Goal: Task Accomplishment & Management: Complete application form

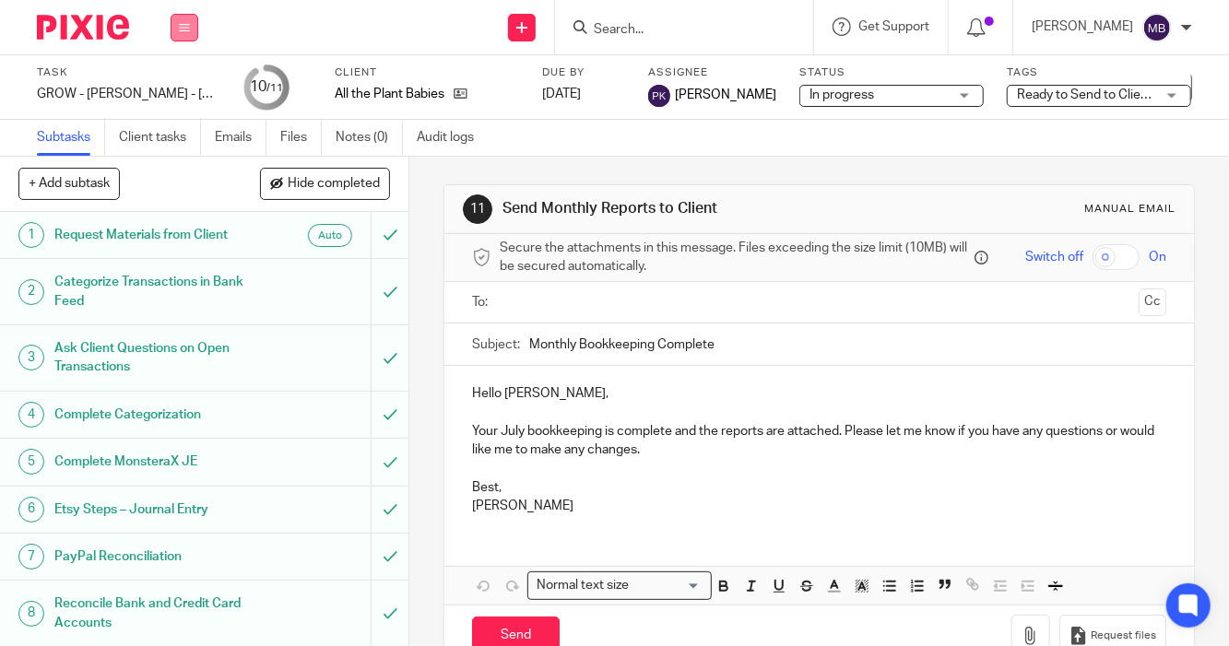
click at [182, 30] on icon at bounding box center [184, 27] width 11 height 11
click at [177, 90] on link "Work" at bounding box center [176, 85] width 32 height 13
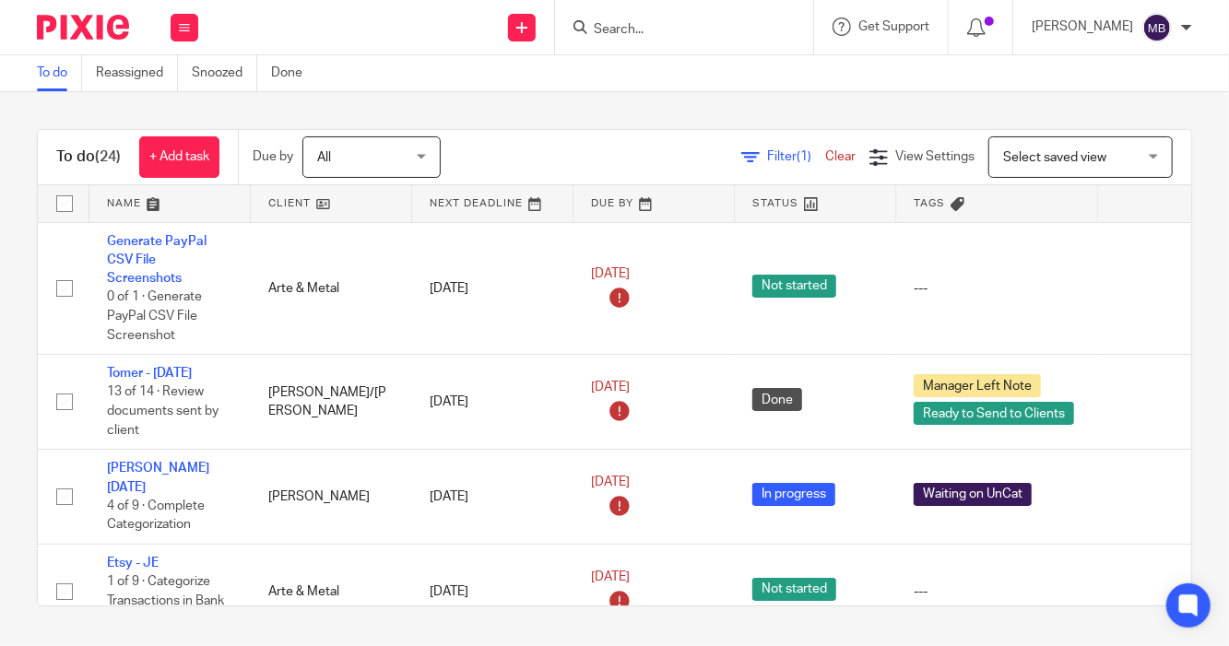
click at [696, 18] on form at bounding box center [690, 27] width 196 height 23
click at [693, 31] on input "Search" at bounding box center [675, 30] width 166 height 17
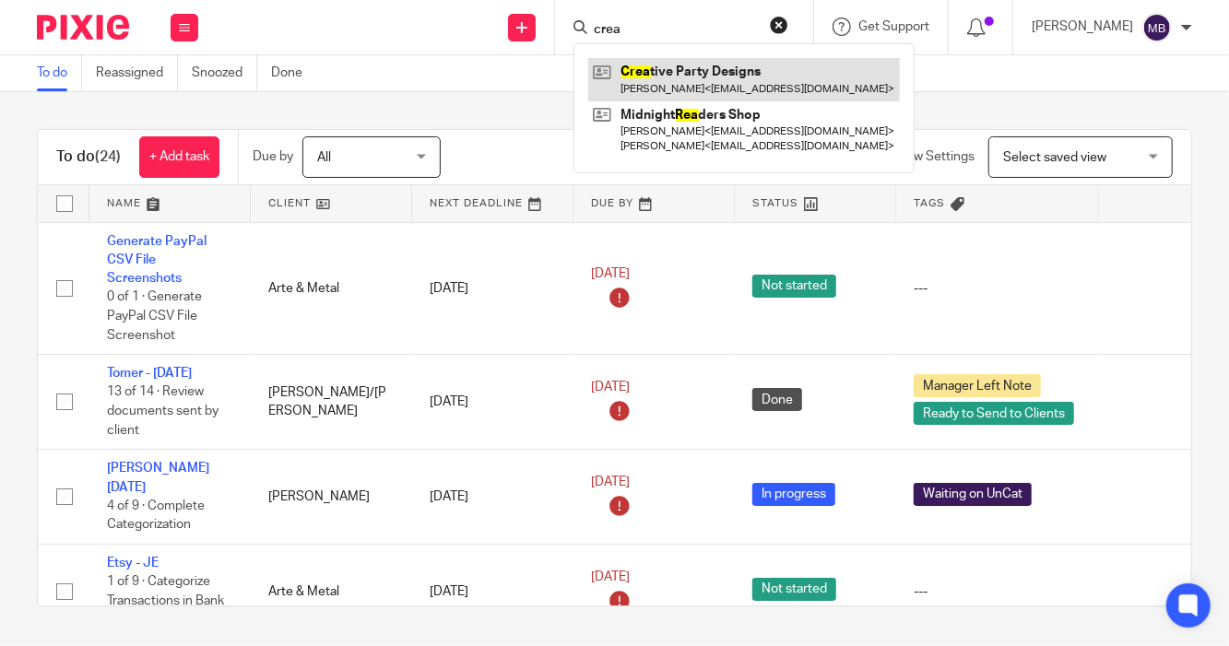
type input "crea"
click at [670, 78] on link at bounding box center [744, 79] width 312 height 42
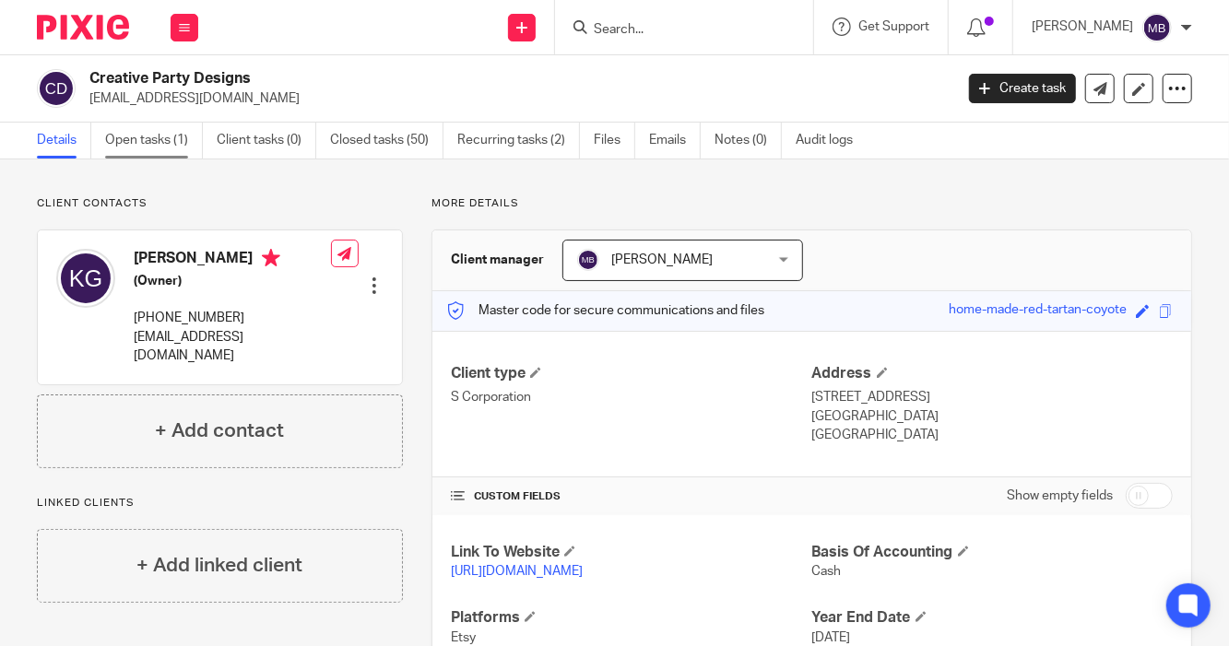
click at [145, 144] on link "Open tasks (1)" at bounding box center [154, 141] width 98 height 36
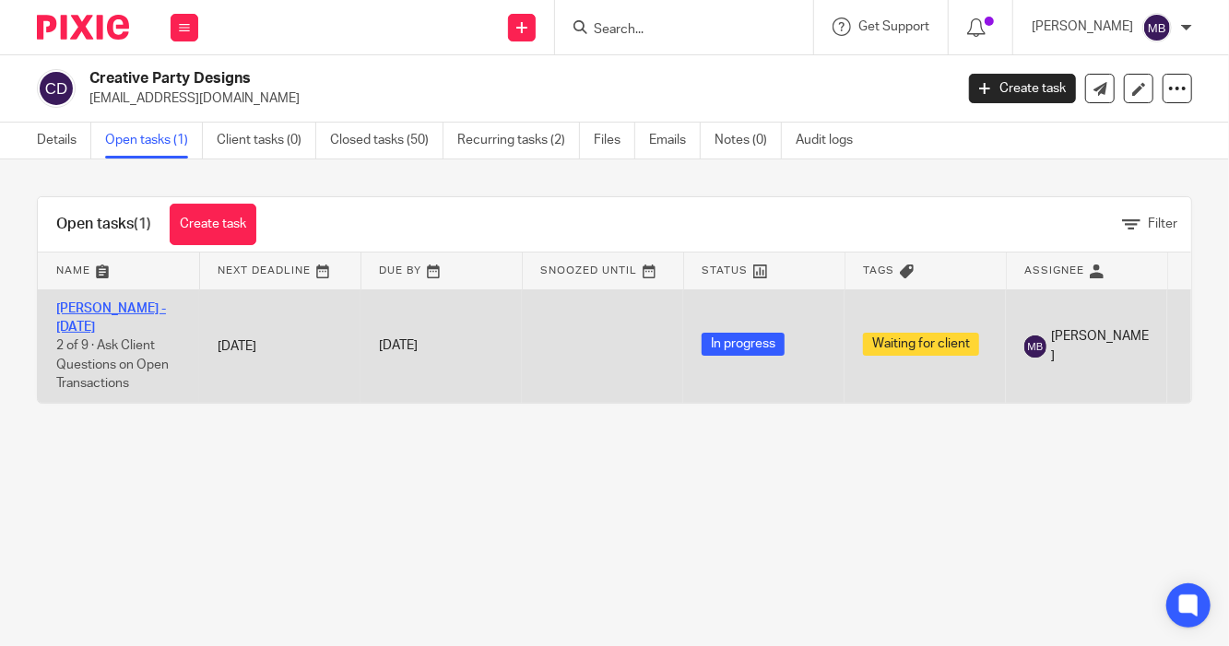
click at [81, 312] on link "[PERSON_NAME] - [DATE]" at bounding box center [111, 317] width 110 height 31
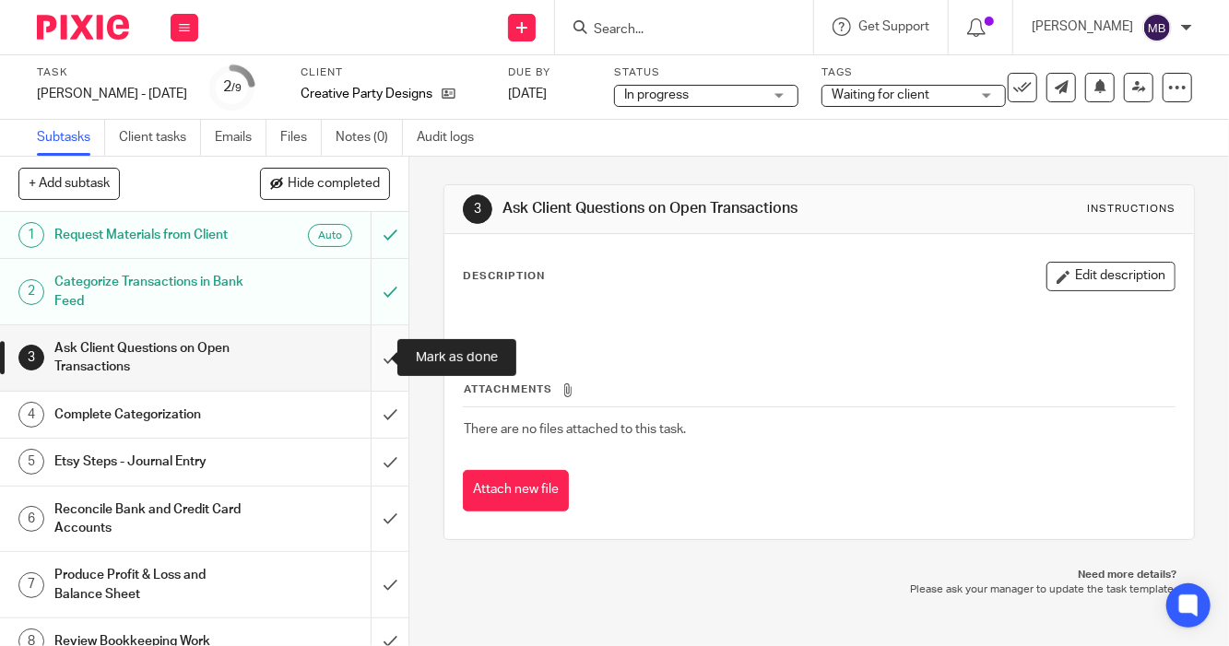
click at [362, 361] on input "submit" at bounding box center [204, 358] width 409 height 65
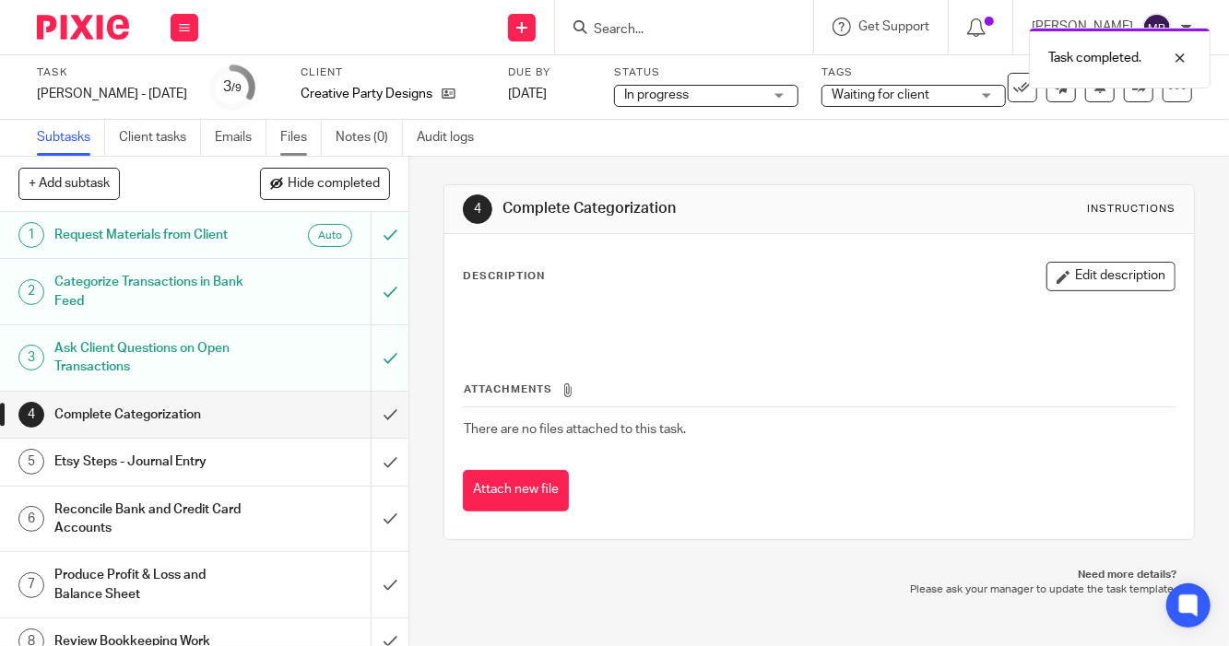
click at [290, 142] on link "Files" at bounding box center [300, 138] width 41 height 36
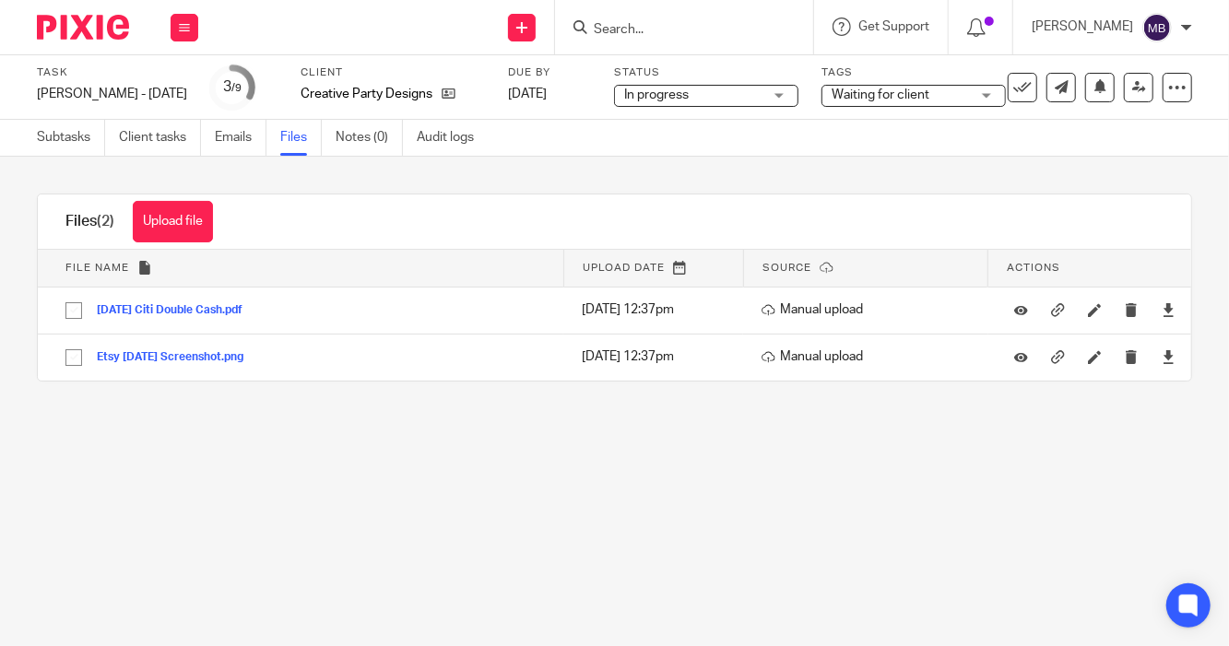
click at [290, 142] on link "Files" at bounding box center [300, 138] width 41 height 36
click at [364, 414] on div "Upload file Drag & Drop your files, or click here Files uploading... Files (2) …" at bounding box center [614, 288] width 1229 height 262
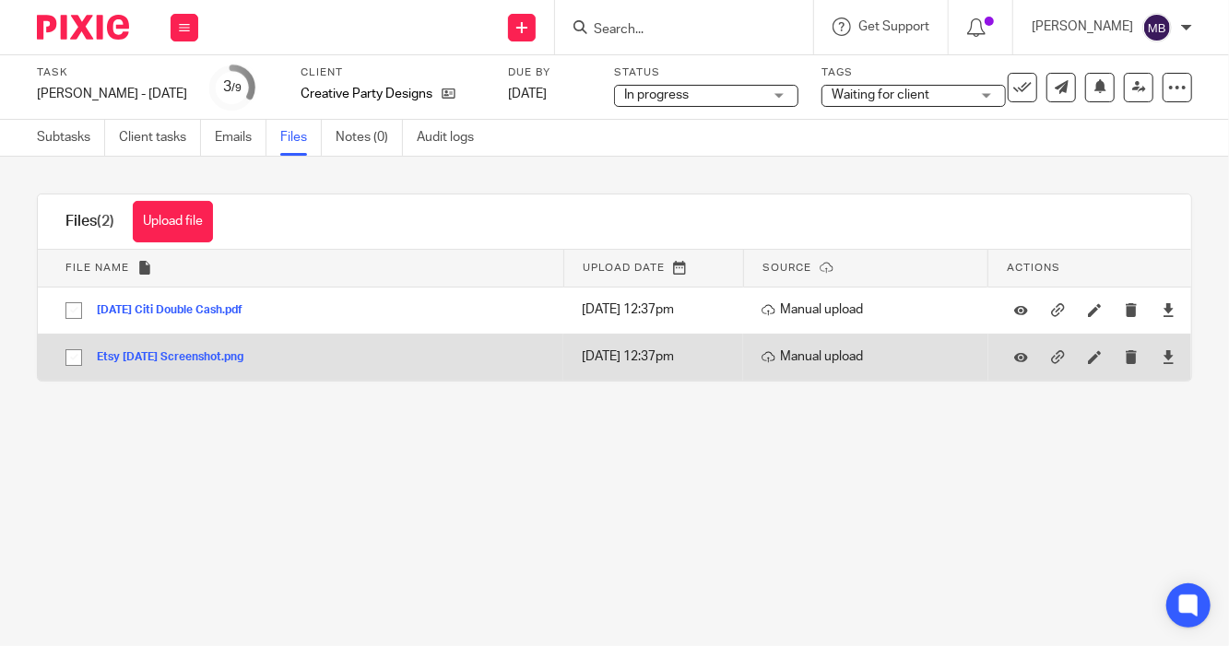
click at [207, 362] on button "Etsy [DATE] Screenshot.png" at bounding box center [177, 357] width 160 height 13
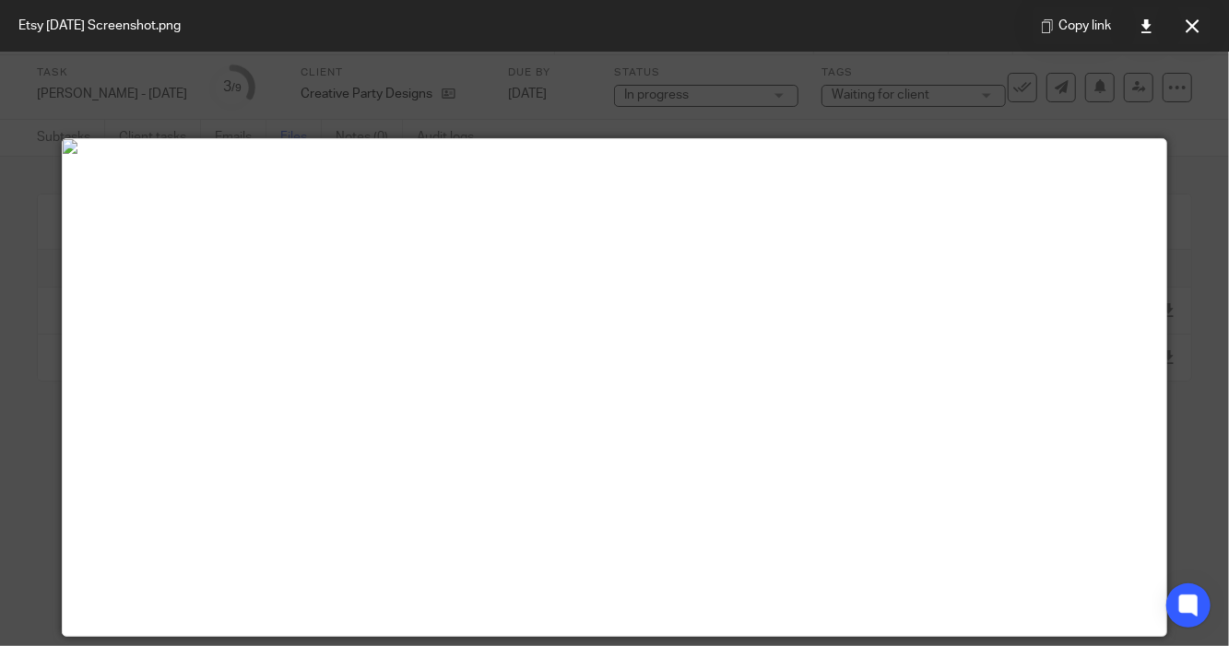
drag, startPoint x: 1228, startPoint y: 348, endPoint x: 1228, endPoint y: 361, distance: 13.8
click at [1228, 361] on div at bounding box center [614, 323] width 1229 height 646
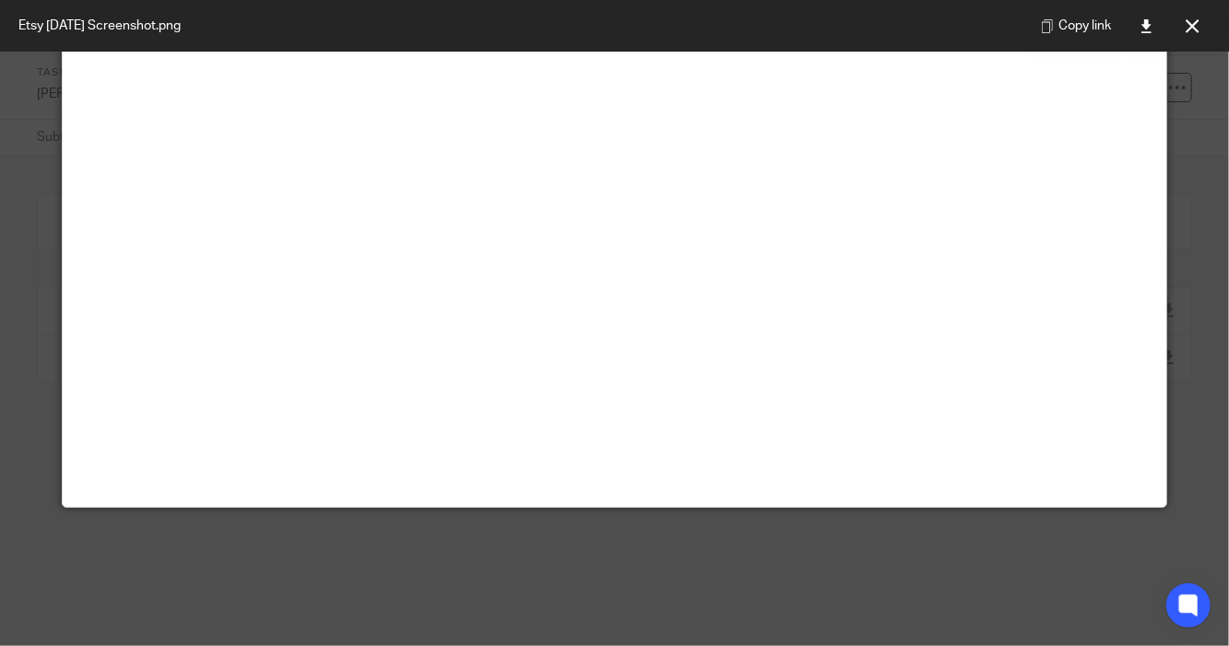
scroll to position [436, 0]
click at [1196, 20] on icon at bounding box center [1193, 26] width 14 height 14
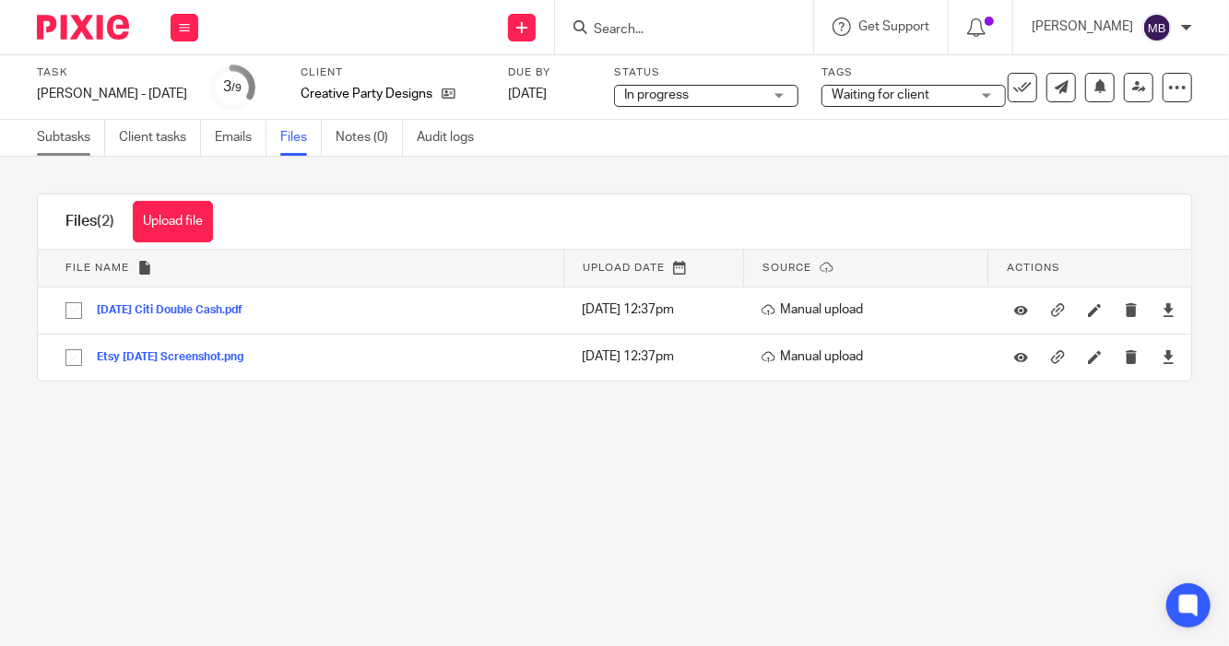
click at [65, 135] on link "Subtasks" at bounding box center [71, 138] width 68 height 36
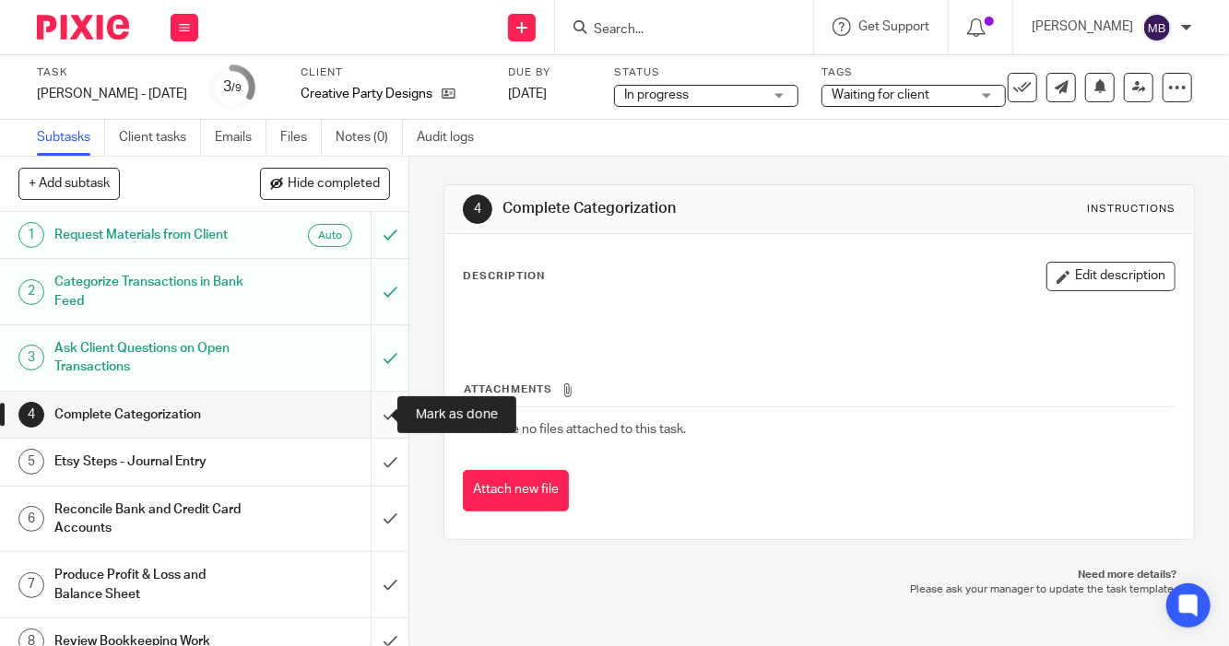
click at [373, 413] on input "submit" at bounding box center [204, 415] width 409 height 46
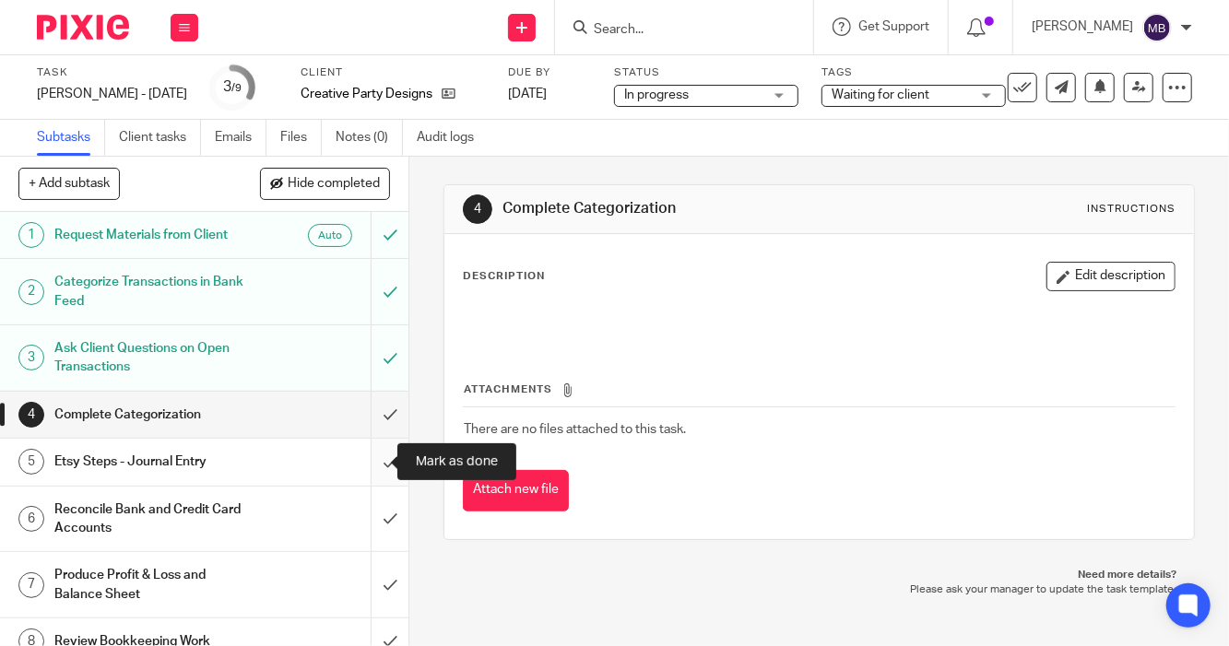
click at [373, 460] on input "submit" at bounding box center [204, 462] width 409 height 46
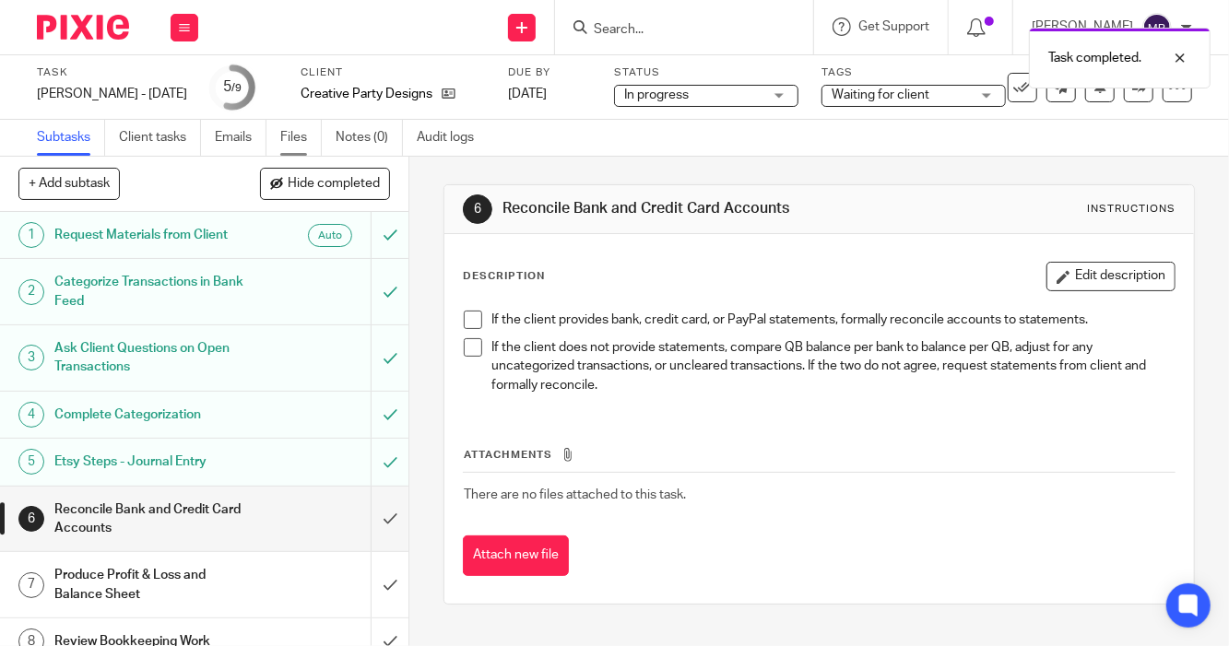
click at [308, 141] on link "Files" at bounding box center [300, 138] width 41 height 36
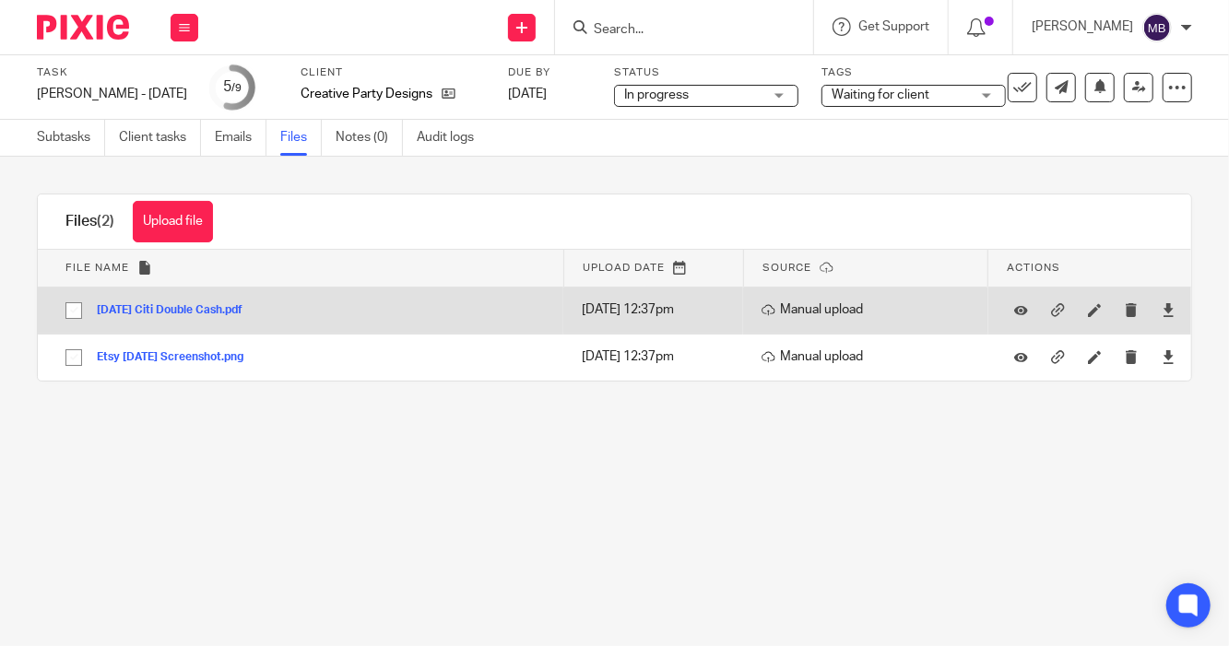
click at [199, 311] on button "[DATE] Citi Double Cash.pdf" at bounding box center [177, 310] width 160 height 13
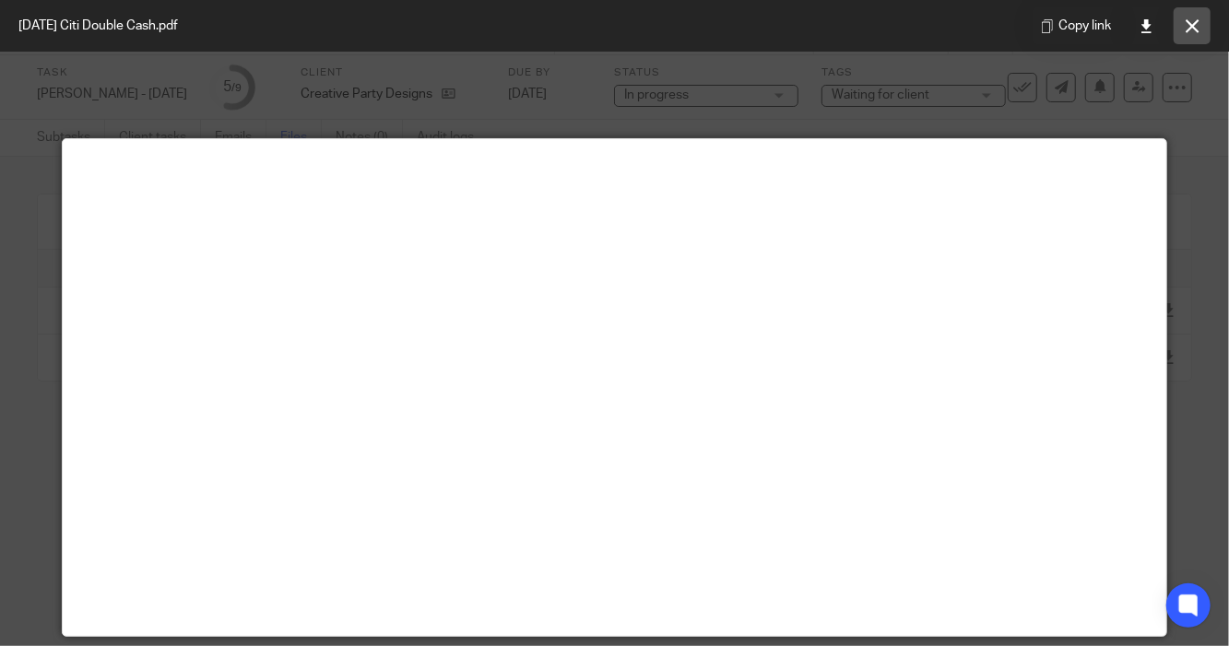
click at [1198, 27] on icon at bounding box center [1193, 26] width 14 height 14
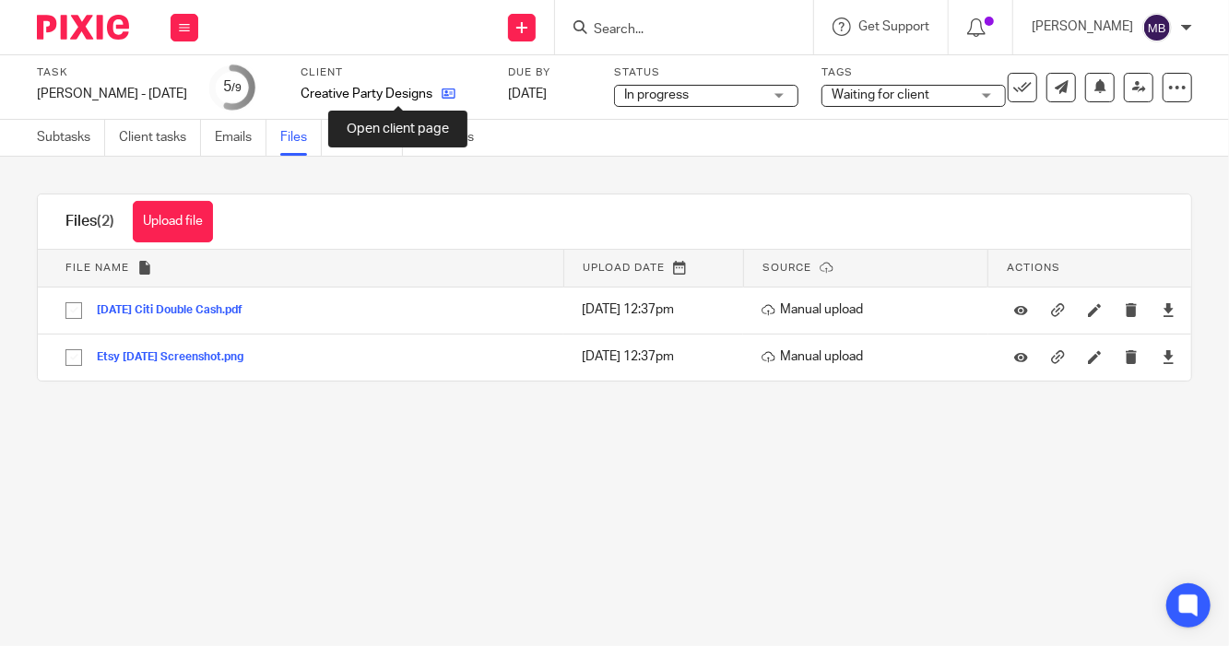
click at [442, 89] on icon at bounding box center [449, 94] width 14 height 14
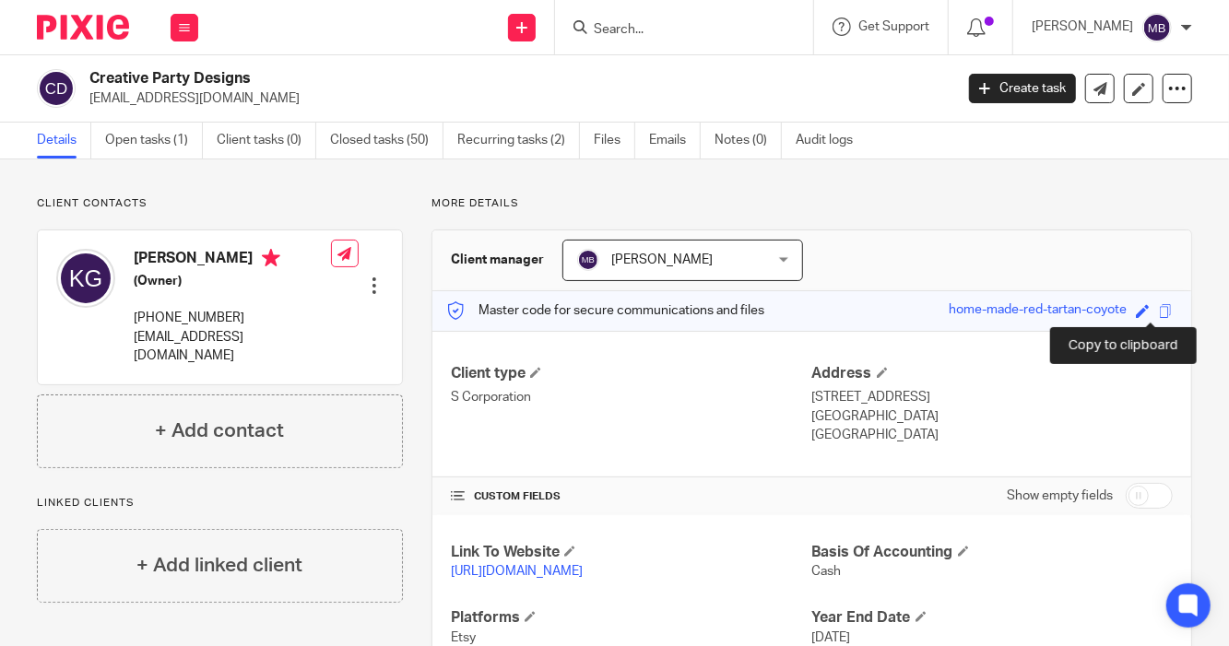
click at [1159, 314] on span at bounding box center [1166, 311] width 14 height 14
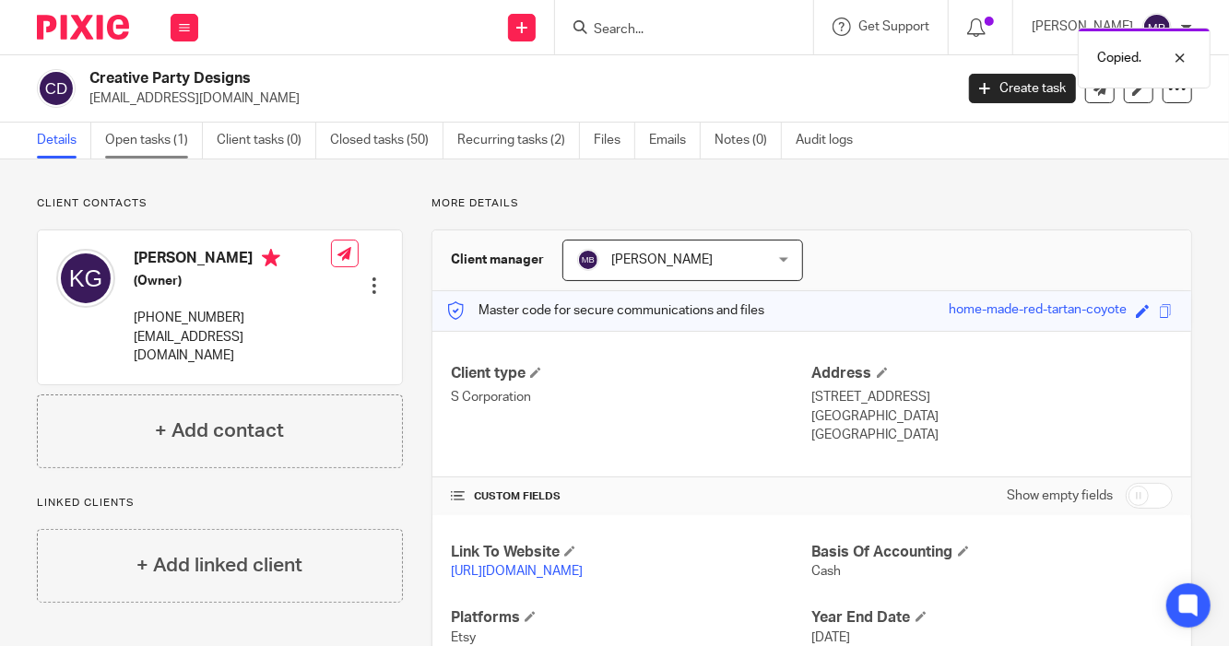
click at [132, 148] on link "Open tasks (1)" at bounding box center [154, 141] width 98 height 36
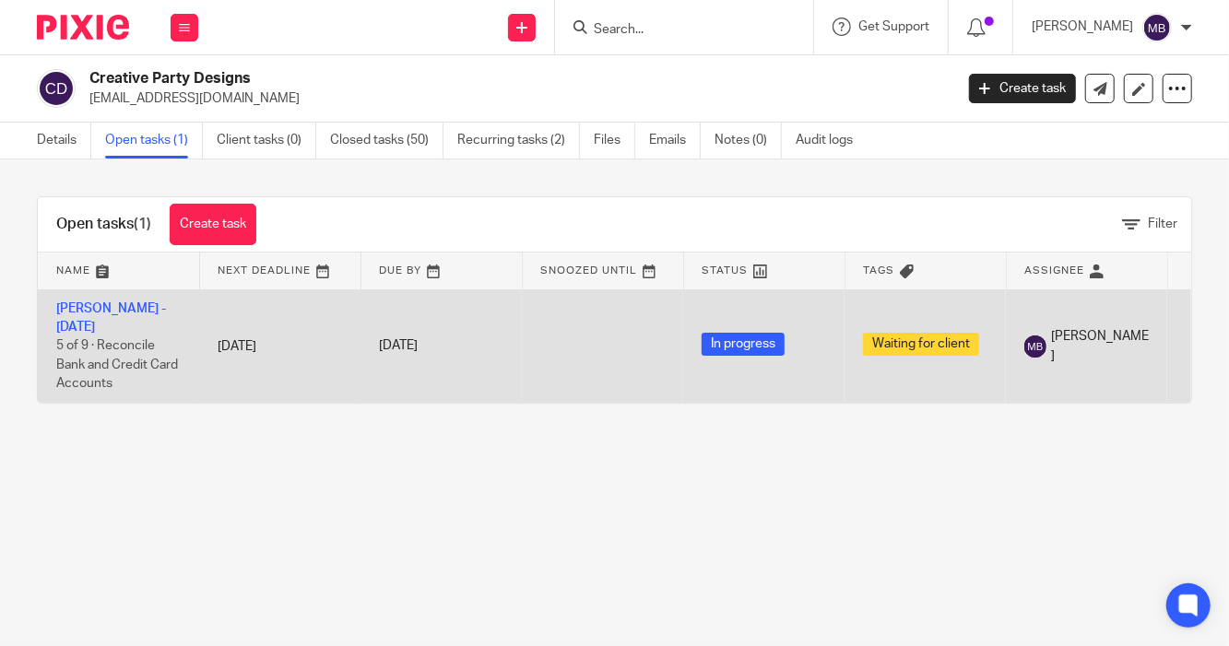
click at [106, 301] on td "Kerry - July 2025 5 of 9 · Reconcile Bank and Credit Card Accounts" at bounding box center [118, 346] width 161 height 113
click at [115, 307] on link "[PERSON_NAME] - [DATE]" at bounding box center [111, 317] width 110 height 31
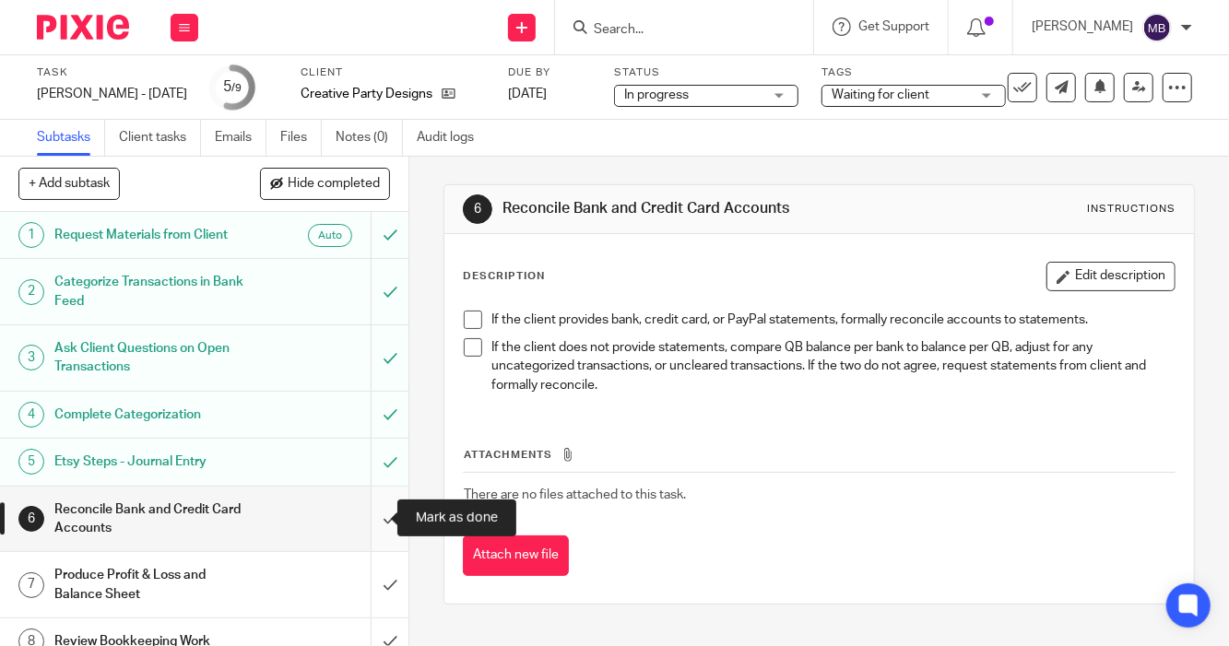
click at [370, 513] on input "submit" at bounding box center [204, 519] width 409 height 65
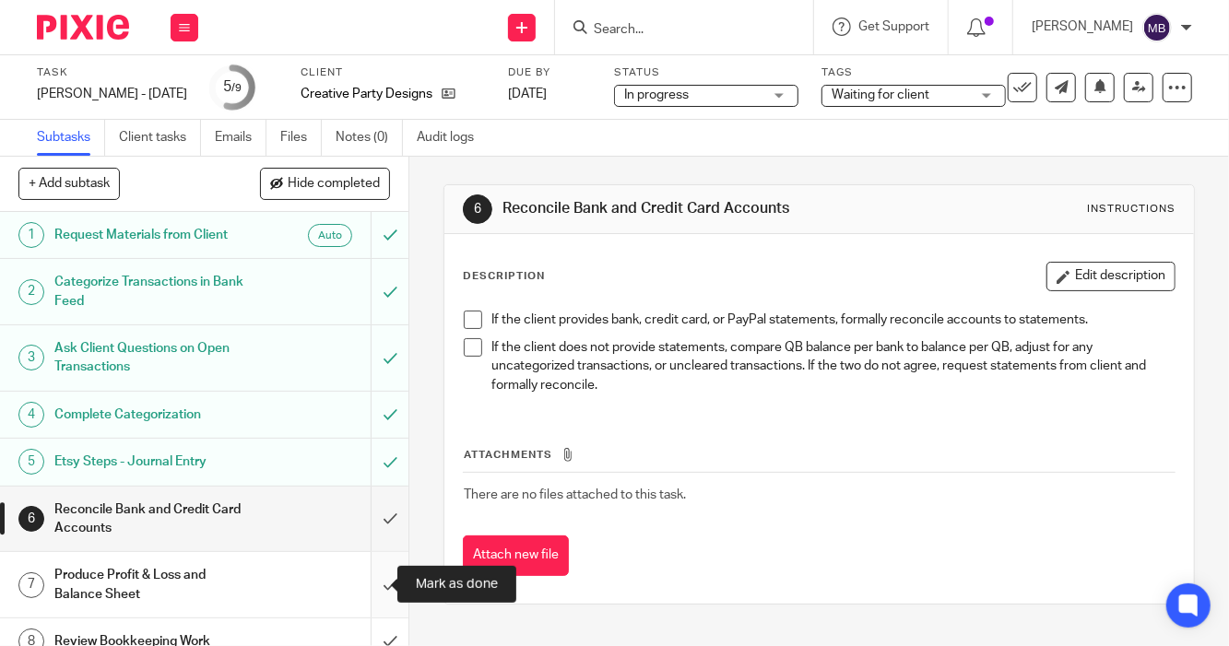
click at [369, 584] on input "submit" at bounding box center [204, 584] width 409 height 65
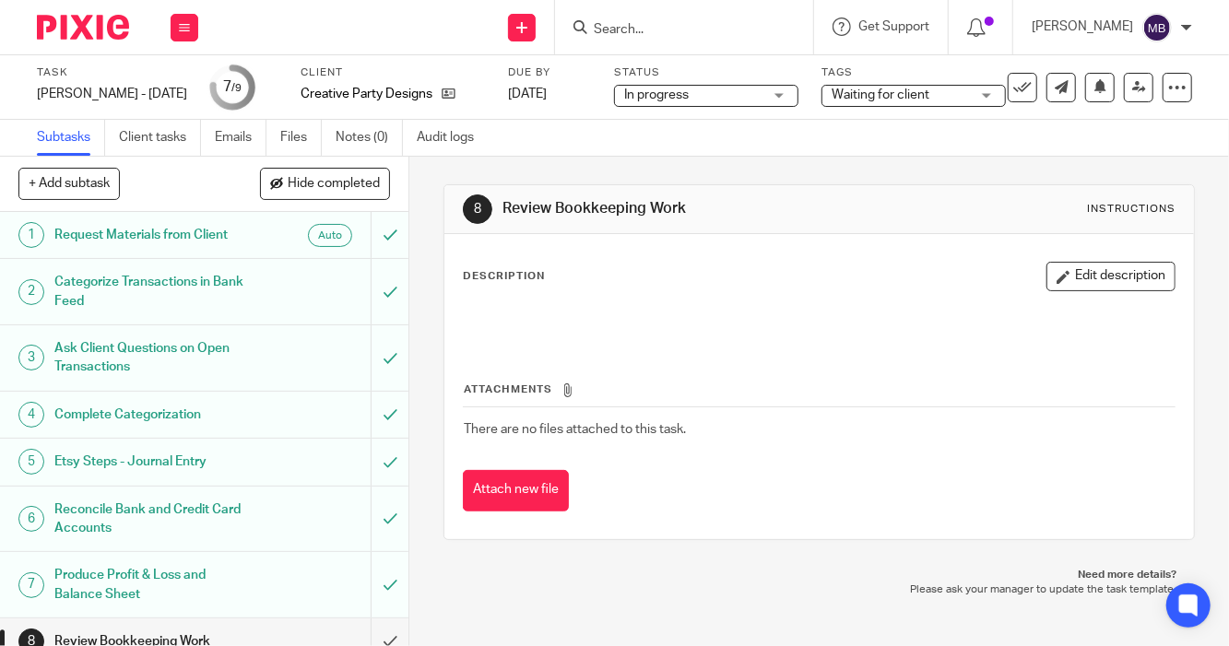
scroll to position [65, 0]
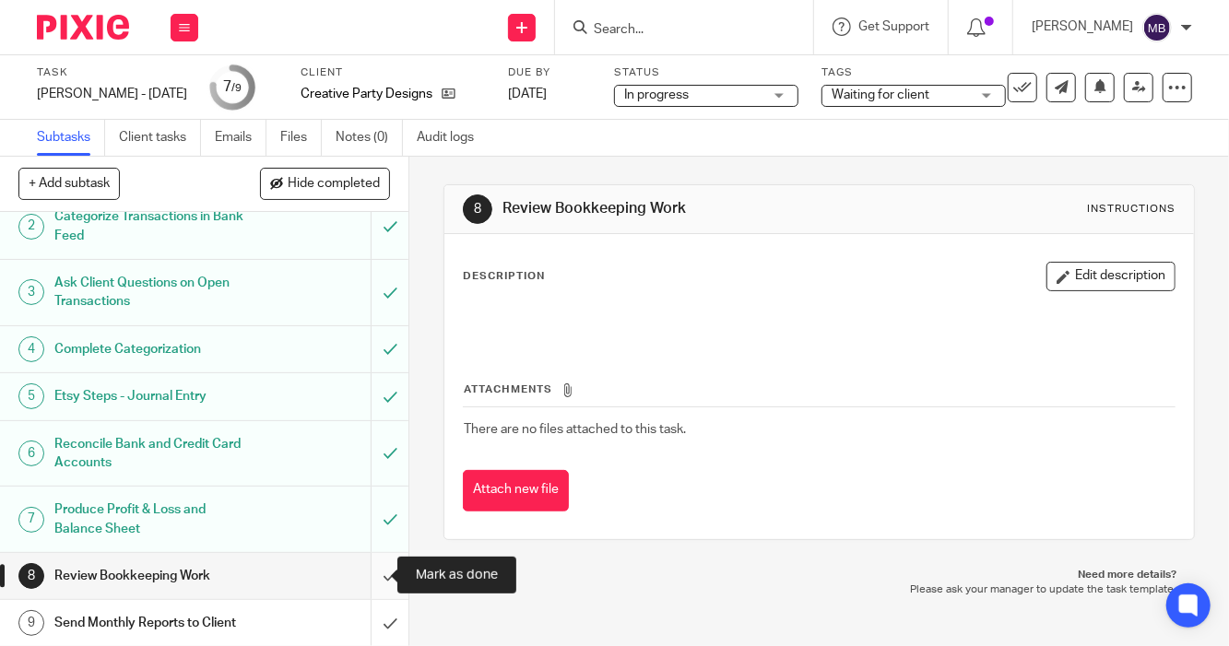
click at [365, 577] on input "submit" at bounding box center [204, 576] width 409 height 46
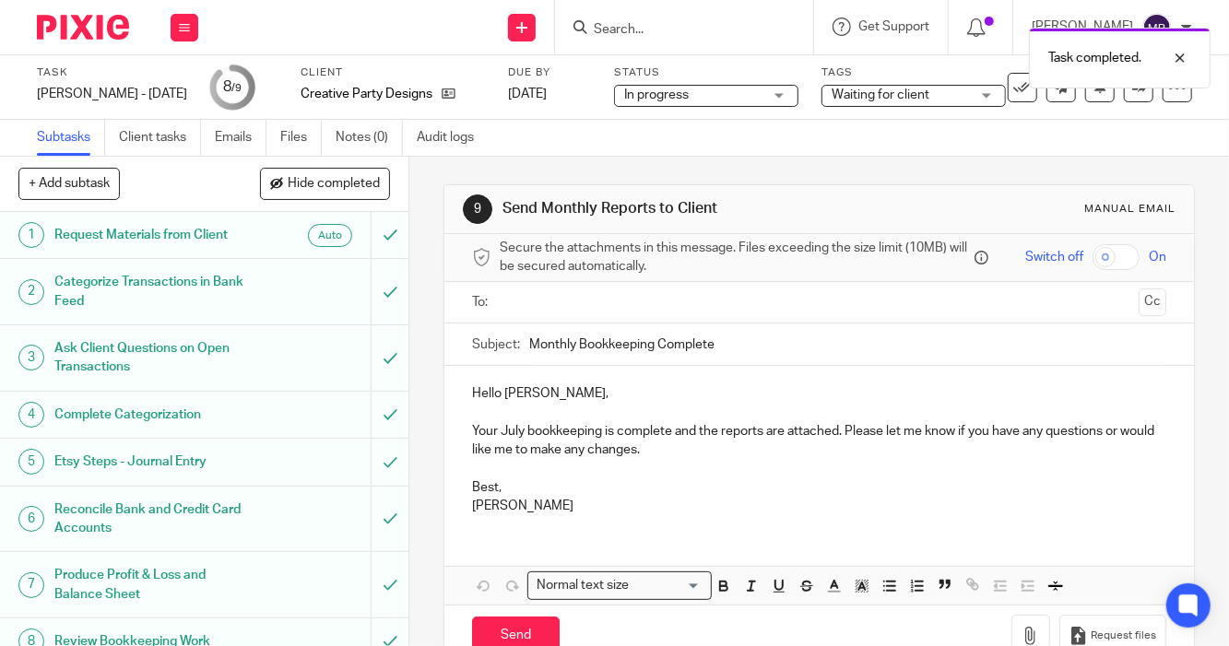
click at [1093, 253] on input "checkbox" at bounding box center [1116, 257] width 47 height 26
checkbox input "true"
click at [887, 314] on input "text" at bounding box center [818, 302] width 624 height 21
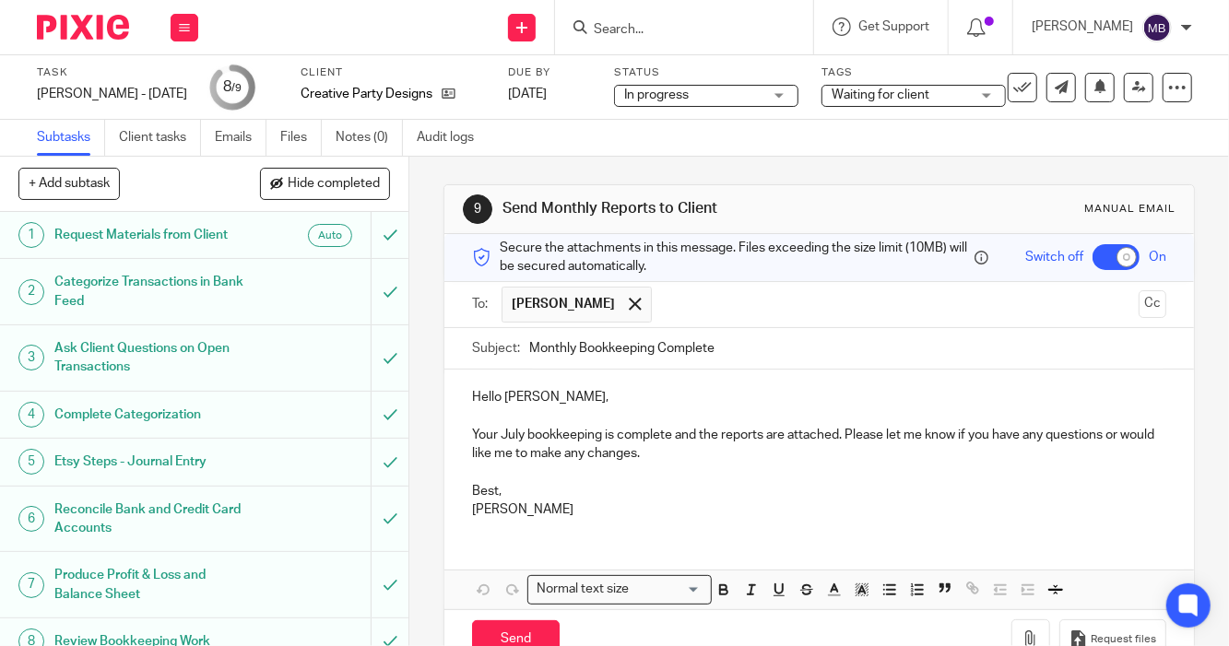
click at [668, 442] on p "Your July bookkeeping is complete and the reports are attached. Please let me k…" at bounding box center [819, 445] width 694 height 38
click at [845, 436] on p "Your July bookkeeping is complete, and the reports are attached. Please let me …" at bounding box center [819, 445] width 694 height 38
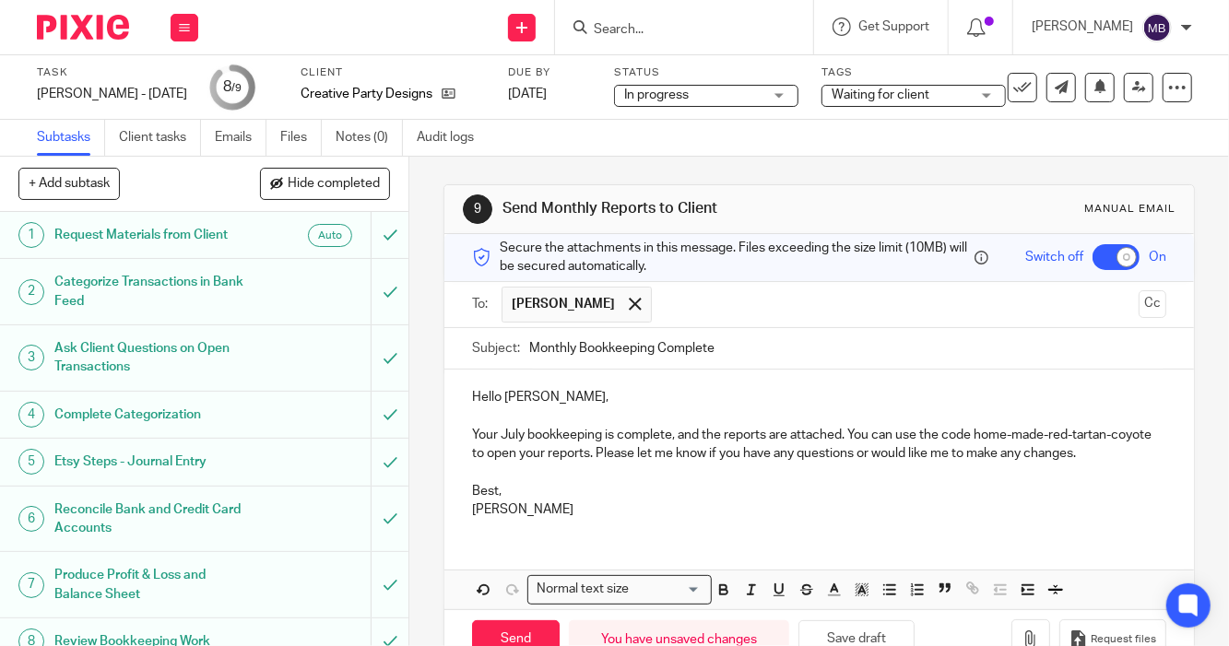
click at [975, 439] on p "Your July bookkeeping is complete, and the reports are attached. You can use th…" at bounding box center [819, 445] width 694 height 38
drag, startPoint x: 972, startPoint y: 438, endPoint x: 504, endPoint y: 459, distance: 469.0
click at [504, 459] on p "Your July bookkeeping is complete, and the reports are attached. You can use th…" at bounding box center [819, 445] width 694 height 38
click at [720, 595] on icon "button" at bounding box center [723, 592] width 7 height 5
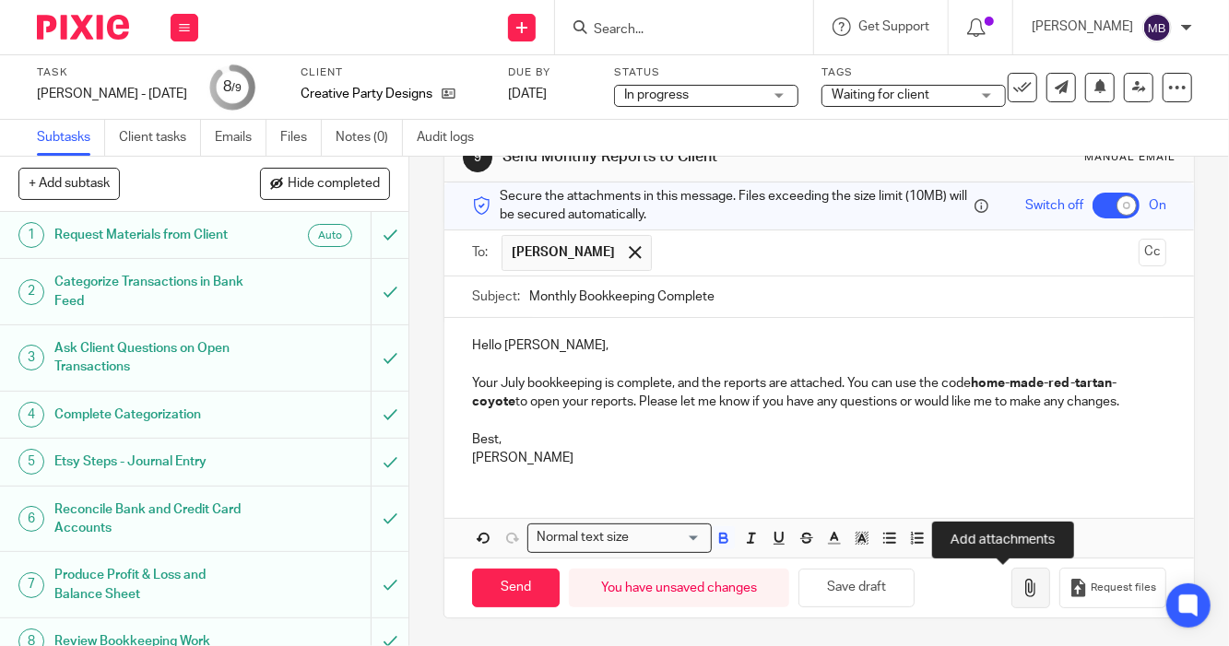
click at [1014, 576] on button "button" at bounding box center [1031, 588] width 39 height 41
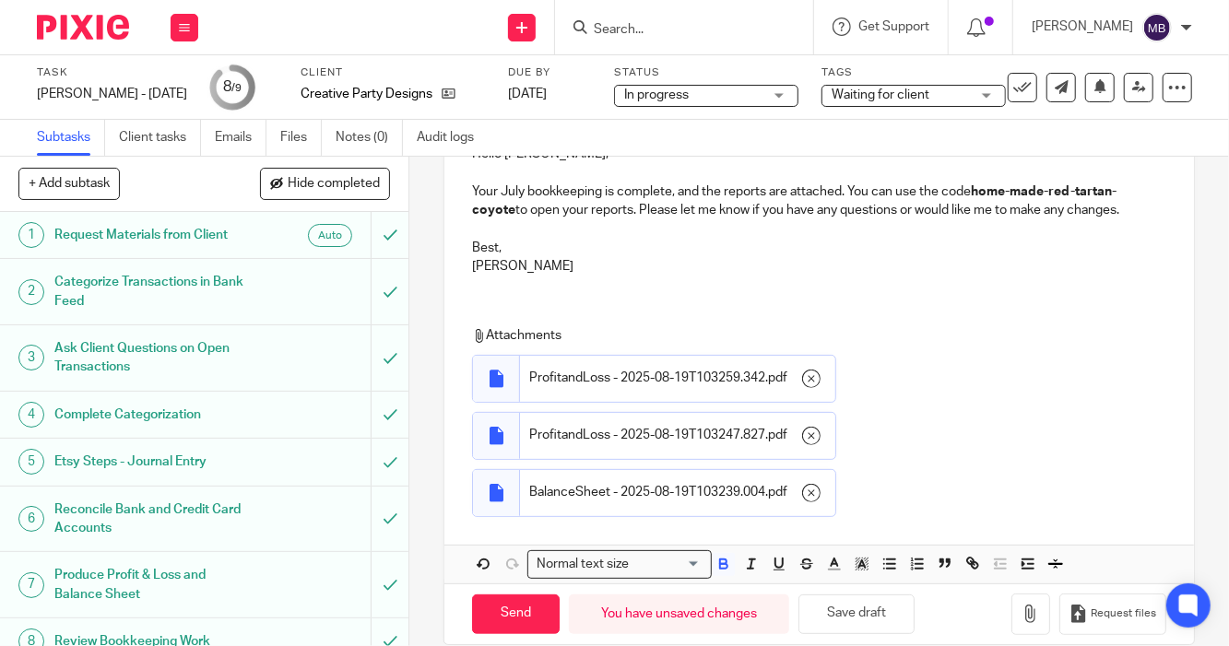
scroll to position [274, 0]
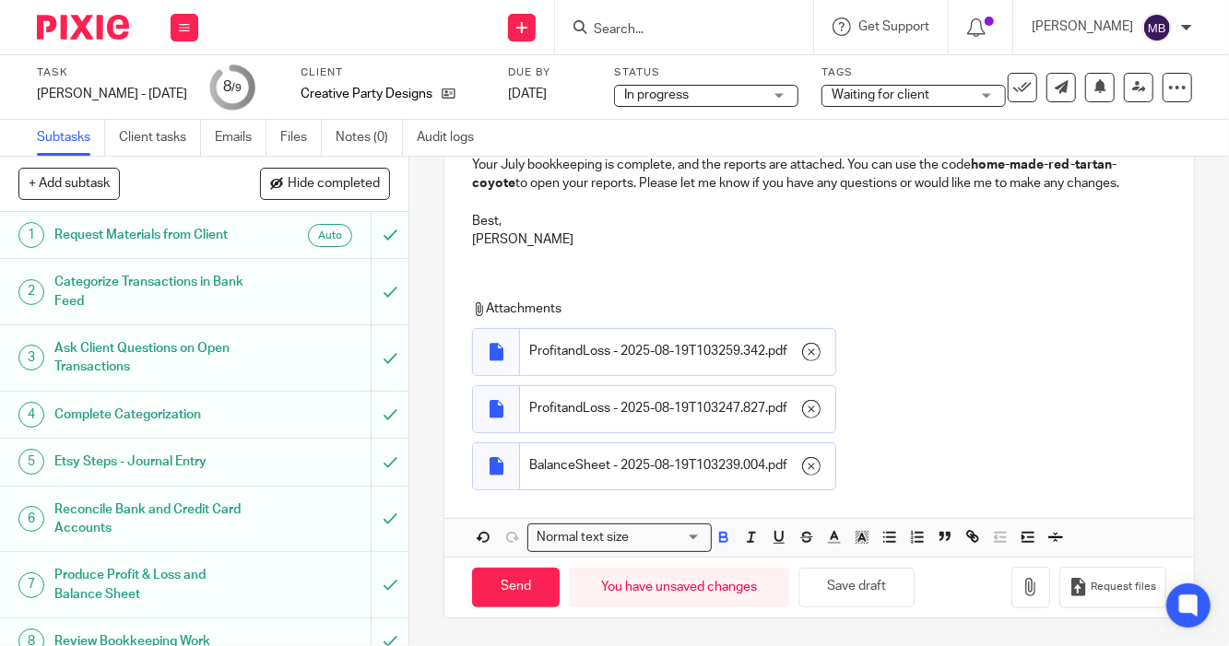
click at [959, 330] on div "Attachments ProfitandLoss - 2025-08-19T103259.342 . pdf ProfitandLoss - 2025-08…" at bounding box center [815, 399] width 687 height 199
click at [535, 589] on input "Send" at bounding box center [516, 588] width 88 height 40
checkbox input "false"
type input "Sent"
